Goal: Information Seeking & Learning: Learn about a topic

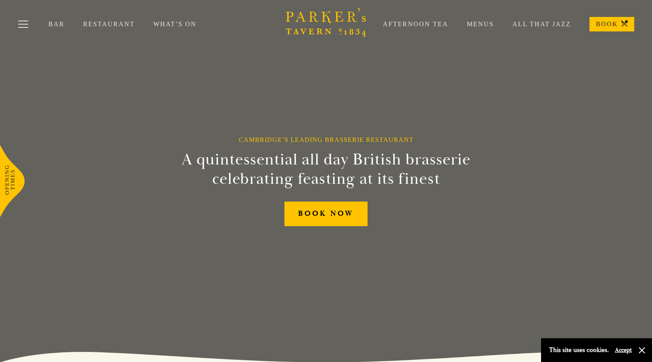
click at [484, 23] on link "Menus" at bounding box center [471, 24] width 46 height 8
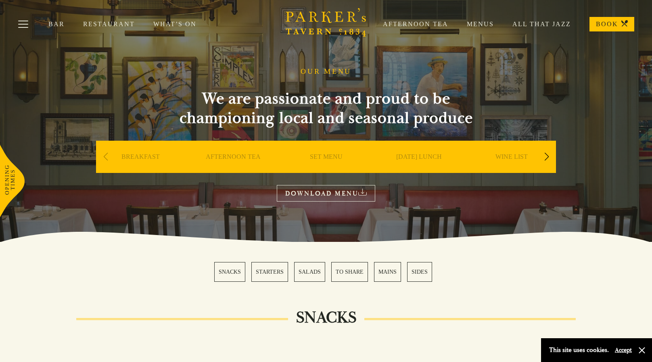
click at [544, 158] on div "Next slide" at bounding box center [546, 157] width 11 height 18
click at [425, 153] on link "DESSERT" at bounding box center [418, 169] width 28 height 32
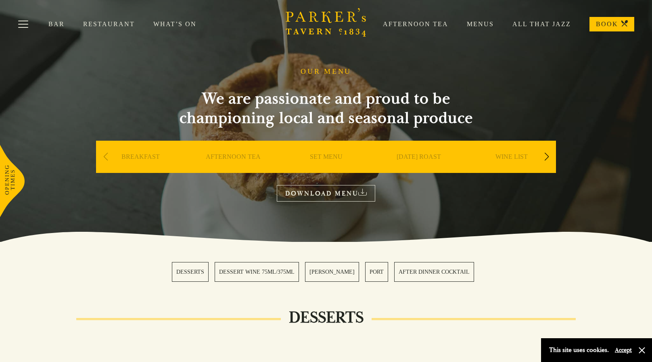
click at [548, 156] on div "Next slide" at bounding box center [546, 157] width 11 height 18
click at [419, 156] on link "BAR" at bounding box center [419, 169] width 14 height 32
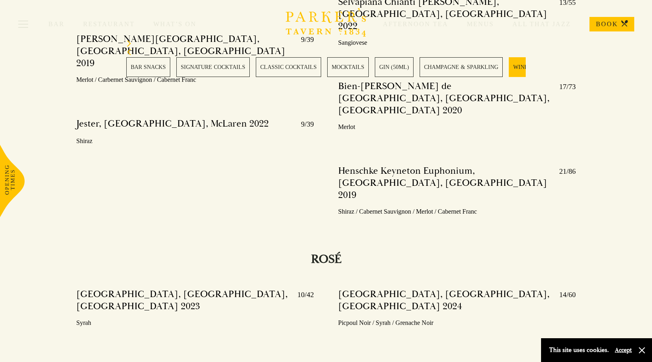
scroll to position [2970, 0]
